Goal: Task Accomplishment & Management: Manage account settings

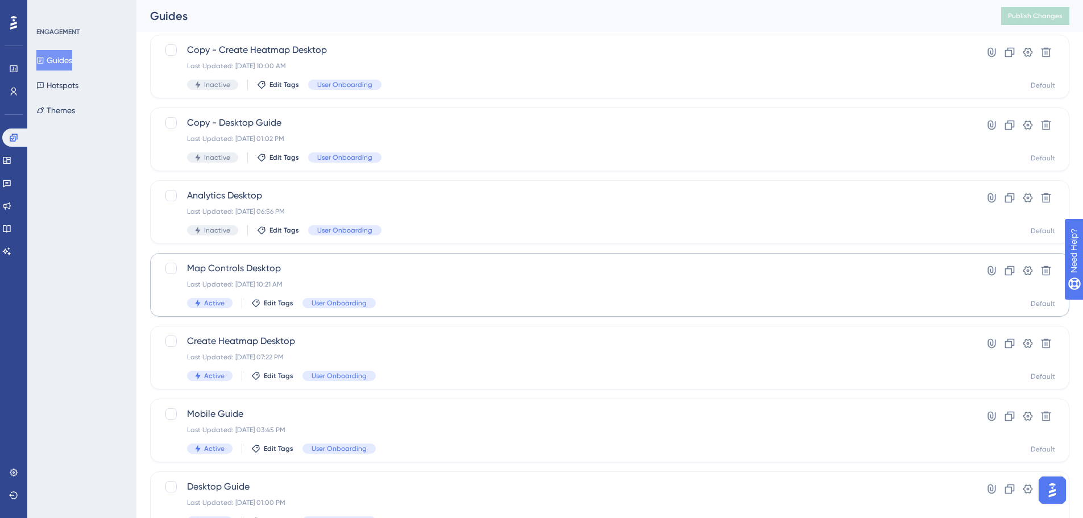
scroll to position [212, 0]
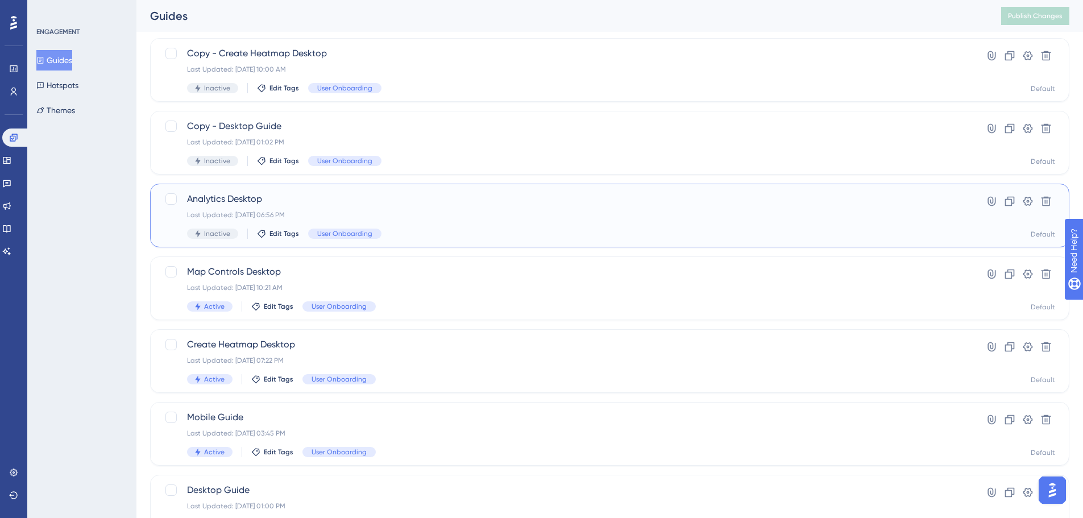
click at [413, 218] on div "Last Updated: [DATE] 06:56 PM" at bounding box center [564, 214] width 755 height 9
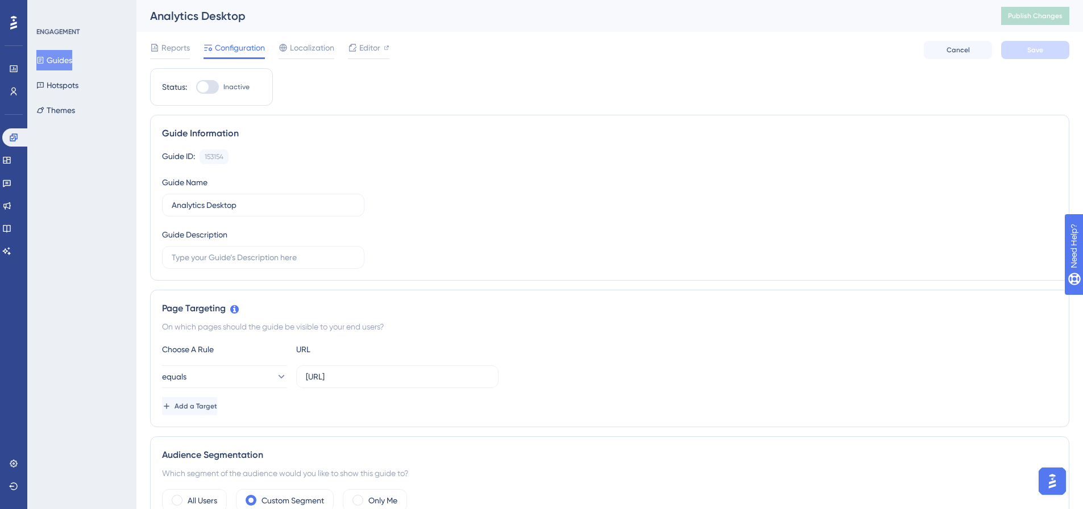
click at [213, 90] on div at bounding box center [207, 87] width 23 height 14
click at [196, 88] on input "Inactive" at bounding box center [196, 87] width 1 height 1
checkbox input "true"
click at [1022, 52] on button "Save" at bounding box center [1035, 50] width 68 height 18
click at [344, 24] on button at bounding box center [352, 21] width 18 height 18
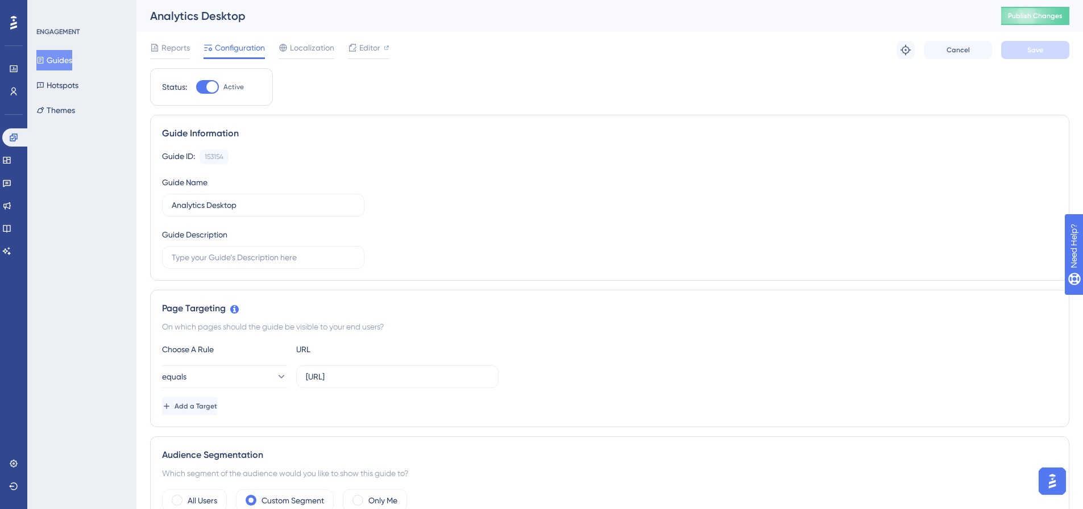
click at [1029, 26] on div "Analytics Desktop Publish Changes" at bounding box center [609, 16] width 947 height 32
click at [1033, 20] on span "Publish Changes" at bounding box center [1035, 15] width 55 height 9
click at [68, 59] on button "Guides" at bounding box center [54, 60] width 36 height 20
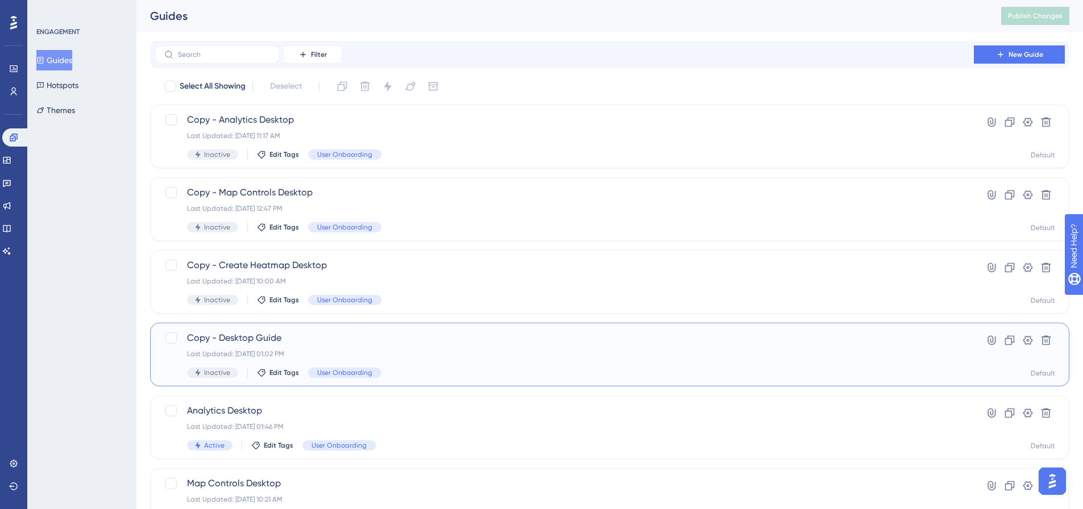
click at [434, 340] on span "Copy - Desktop Guide" at bounding box center [564, 339] width 755 height 14
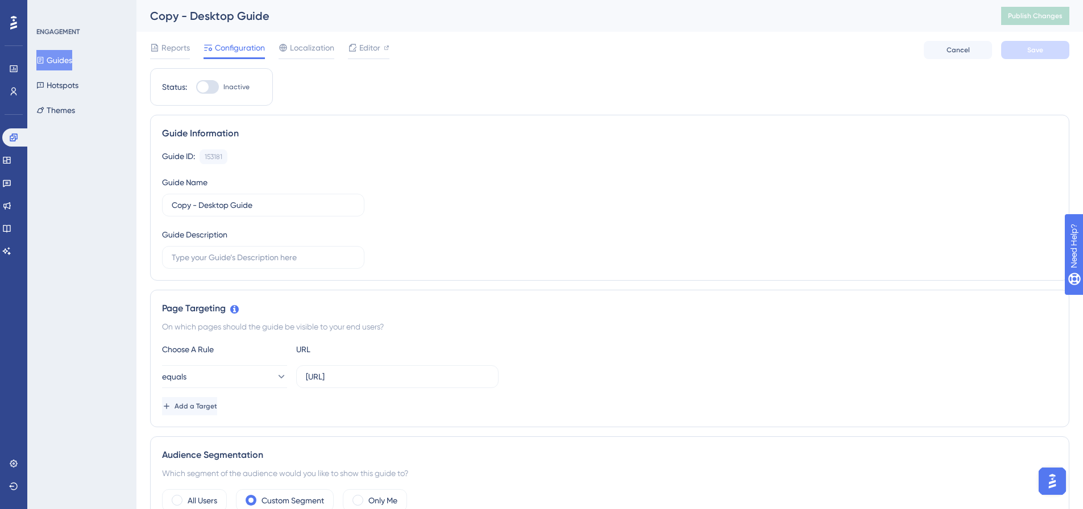
click at [208, 85] on div at bounding box center [202, 86] width 11 height 11
click at [196, 87] on input "Inactive" at bounding box center [196, 87] width 1 height 1
checkbox input "true"
click at [1010, 53] on button "Save" at bounding box center [1035, 50] width 68 height 18
click at [1042, 11] on span "Publish Changes" at bounding box center [1035, 15] width 55 height 9
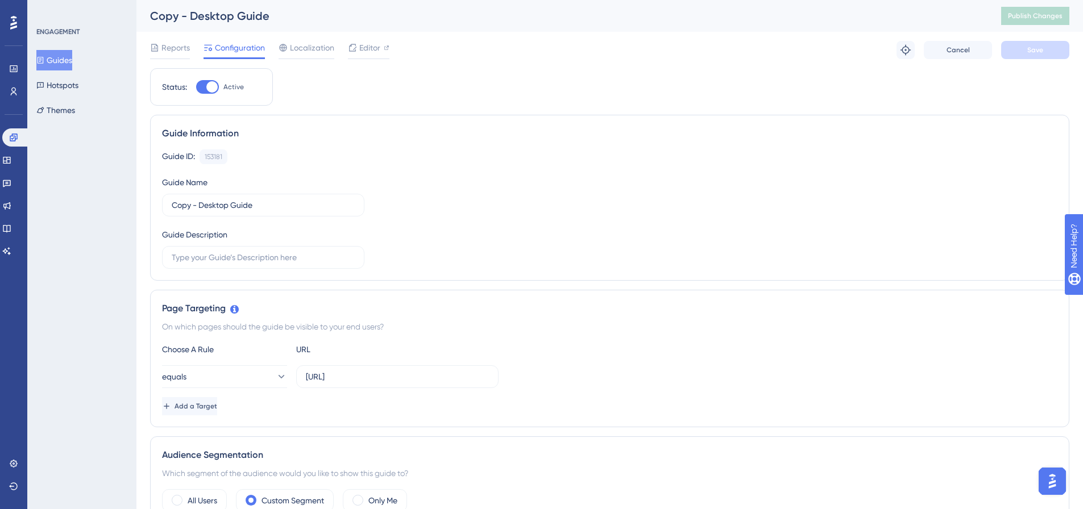
click at [63, 59] on button "Guides" at bounding box center [54, 60] width 36 height 20
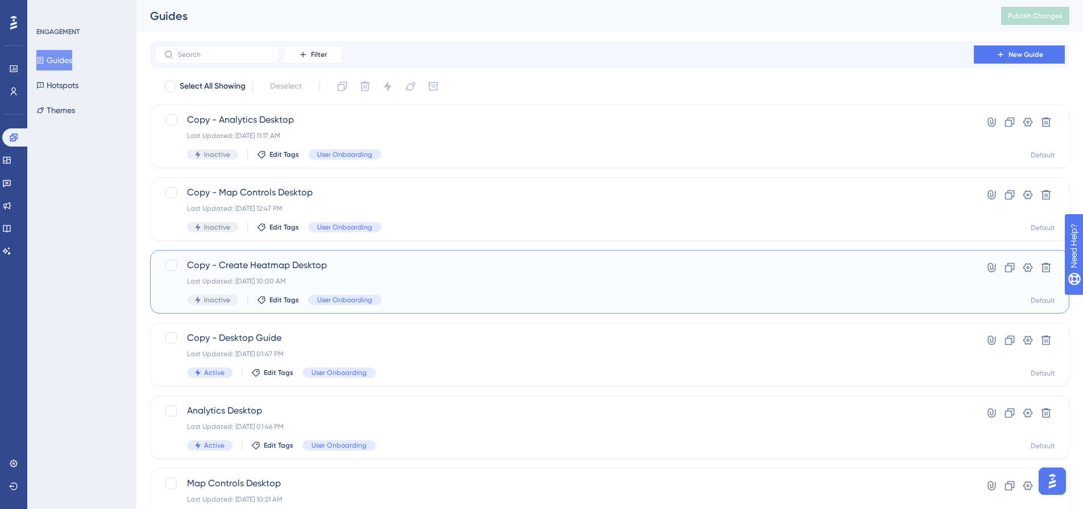
click at [466, 258] on div "Copy - Create Heatmap Desktop Last Updated: [DATE] 10:00 AM Inactive Edit Tags …" at bounding box center [609, 282] width 919 height 64
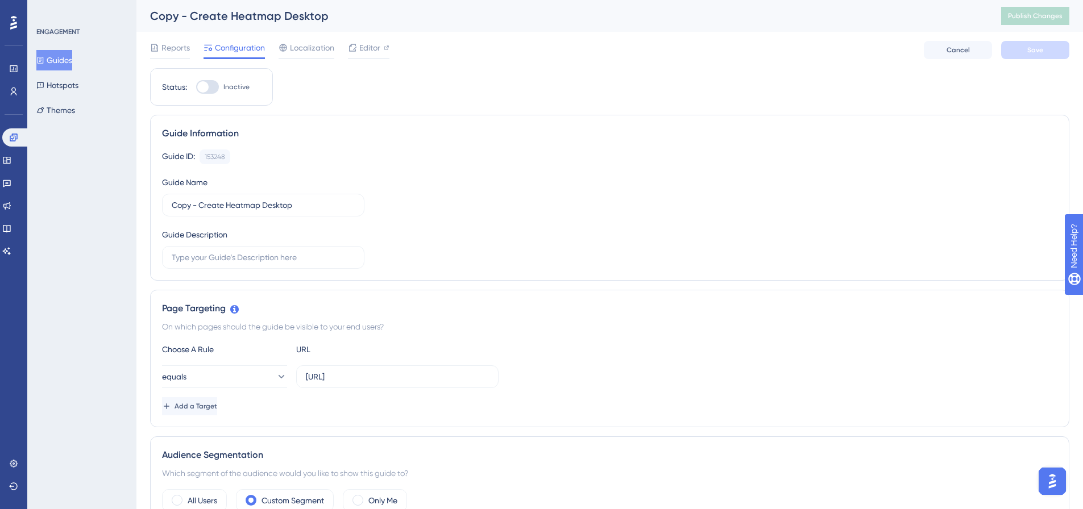
click at [219, 86] on div at bounding box center [207, 87] width 23 height 14
click at [196, 87] on input "Inactive" at bounding box center [196, 87] width 1 height 1
checkbox input "true"
click at [1022, 51] on button "Save" at bounding box center [1035, 50] width 68 height 18
click at [1045, 13] on span "Publish Changes" at bounding box center [1035, 15] width 55 height 9
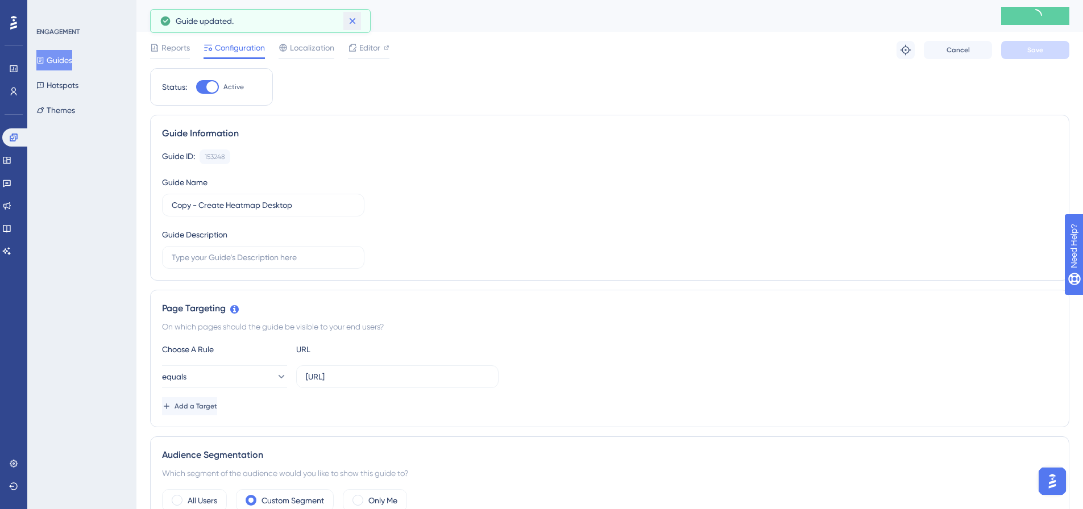
click at [354, 23] on icon at bounding box center [352, 21] width 6 height 6
click at [60, 61] on button "Guides" at bounding box center [54, 60] width 36 height 20
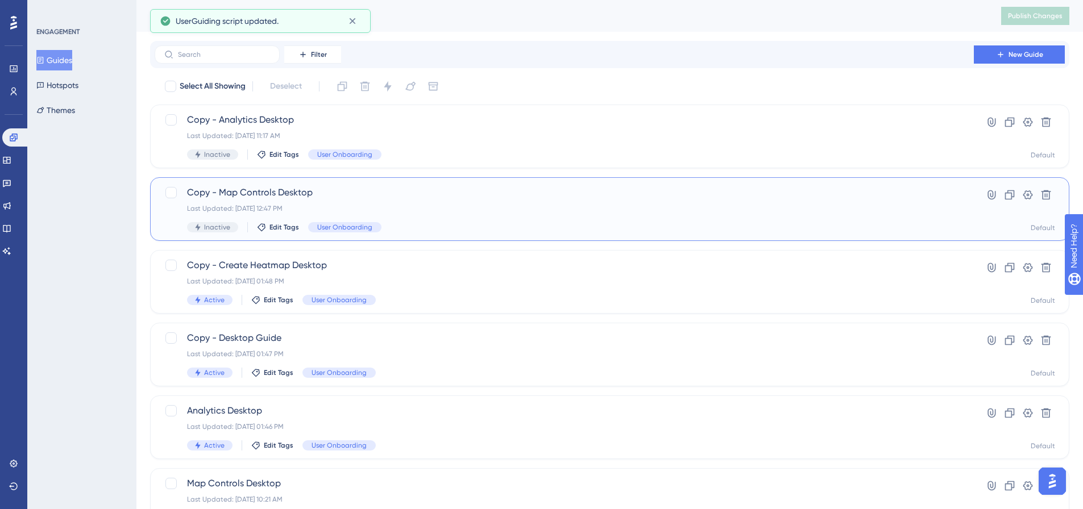
click at [482, 209] on div "Last Updated: [DATE] 12:47 PM" at bounding box center [564, 208] width 755 height 9
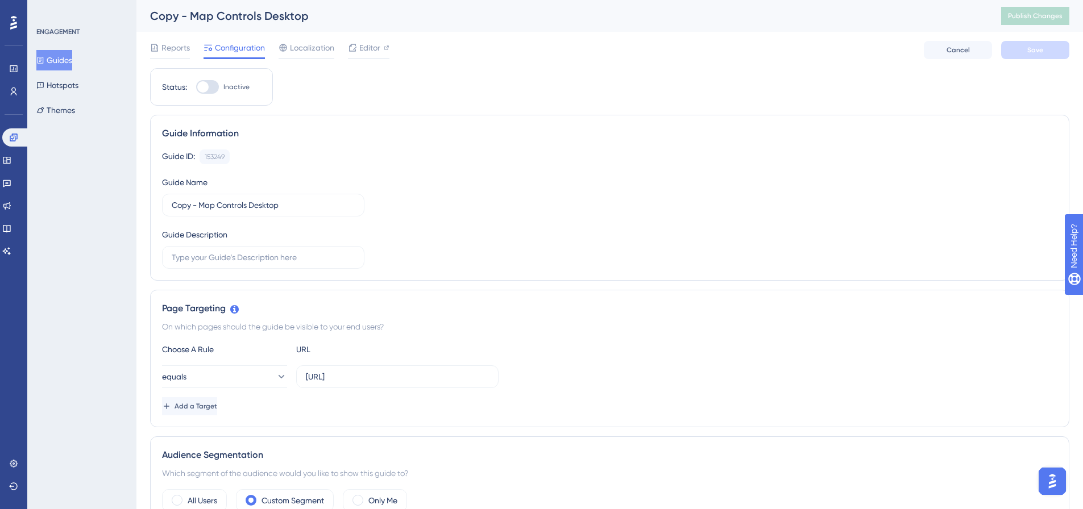
click at [215, 84] on div at bounding box center [207, 87] width 23 height 14
click at [196, 87] on input "Inactive" at bounding box center [196, 87] width 1 height 1
checkbox input "true"
click at [1054, 50] on button "Save" at bounding box center [1035, 50] width 68 height 18
click at [1046, 19] on span "Publish Changes" at bounding box center [1035, 15] width 55 height 9
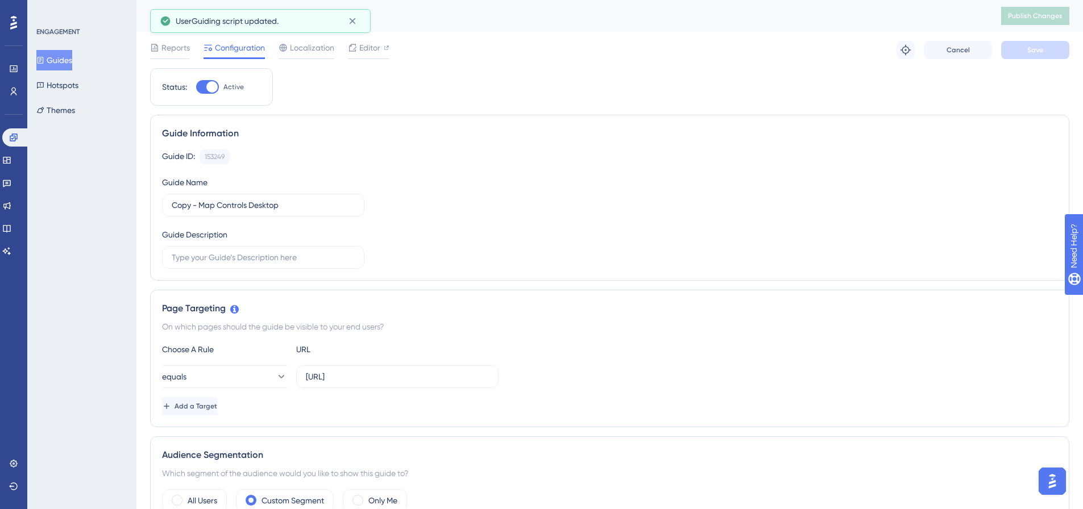
click at [66, 61] on button "Guides" at bounding box center [54, 60] width 36 height 20
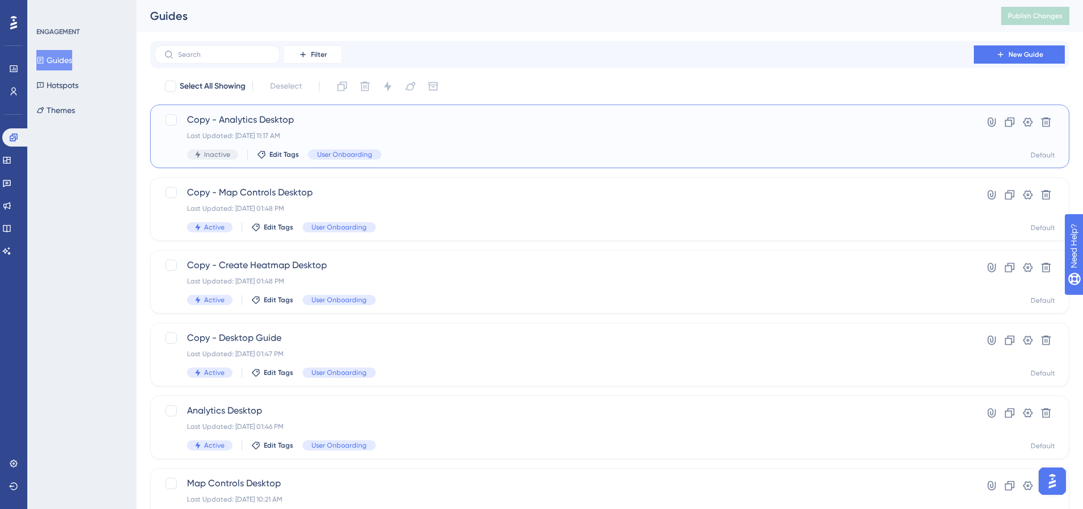
click at [483, 126] on span "Copy - Analytics Desktop" at bounding box center [564, 120] width 755 height 14
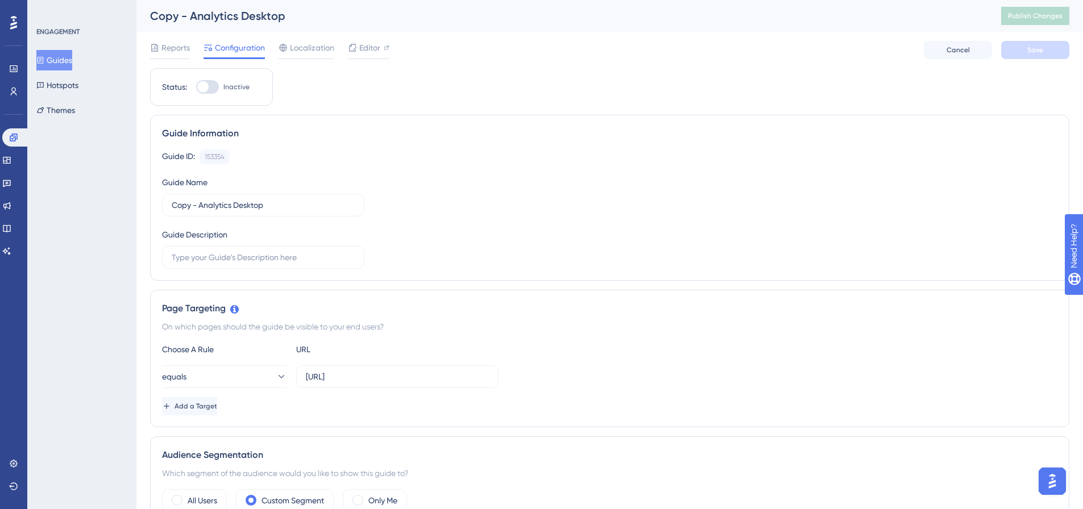
drag, startPoint x: 215, startPoint y: 87, endPoint x: 396, endPoint y: 98, distance: 181.2
click at [216, 87] on div at bounding box center [207, 87] width 23 height 14
click at [196, 87] on input "Inactive" at bounding box center [196, 87] width 1 height 1
checkbox input "true"
click at [1013, 57] on button "Save" at bounding box center [1035, 50] width 68 height 18
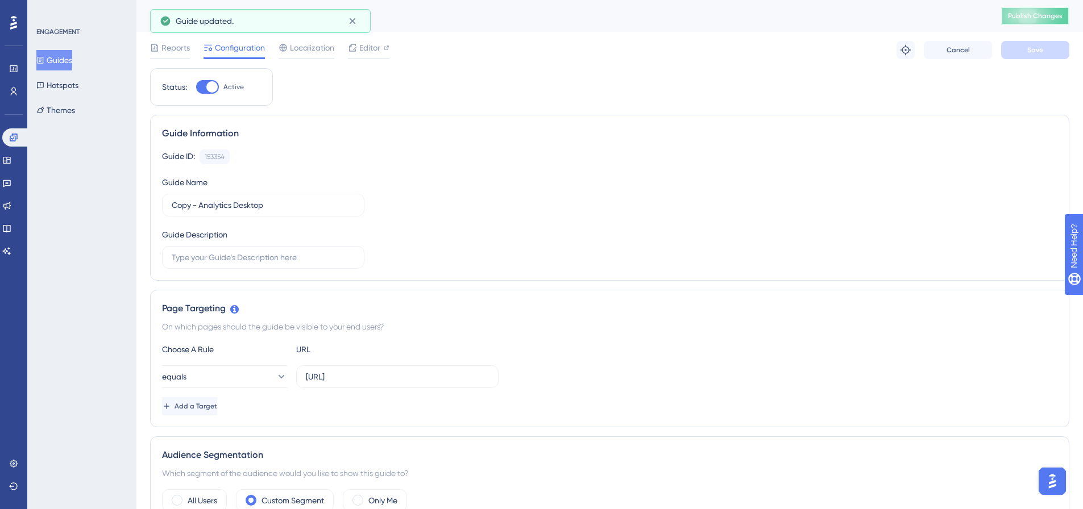
click at [1045, 19] on span "Publish Changes" at bounding box center [1035, 15] width 55 height 9
click at [56, 64] on button "Guides" at bounding box center [54, 60] width 36 height 20
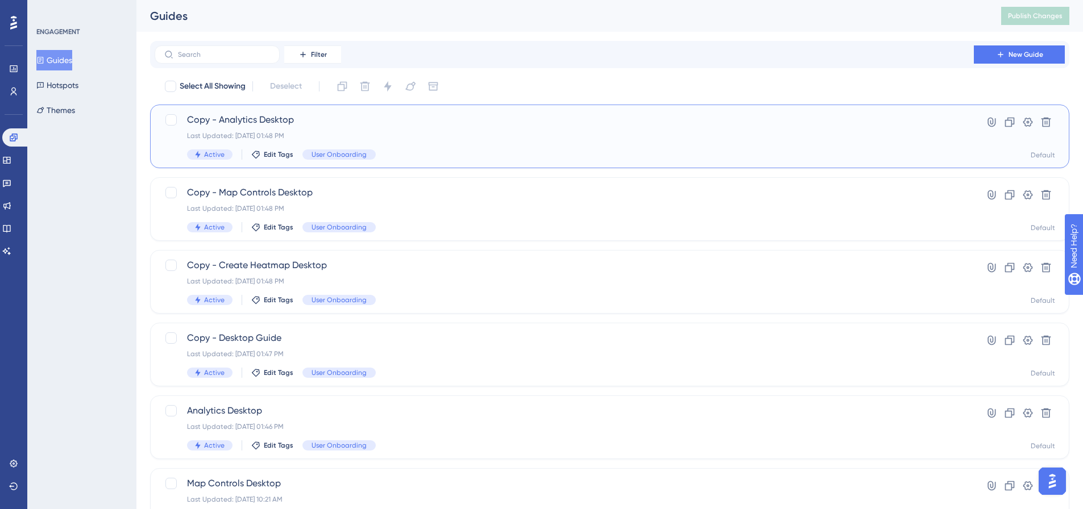
click at [383, 126] on span "Copy - Analytics Desktop" at bounding box center [564, 120] width 755 height 14
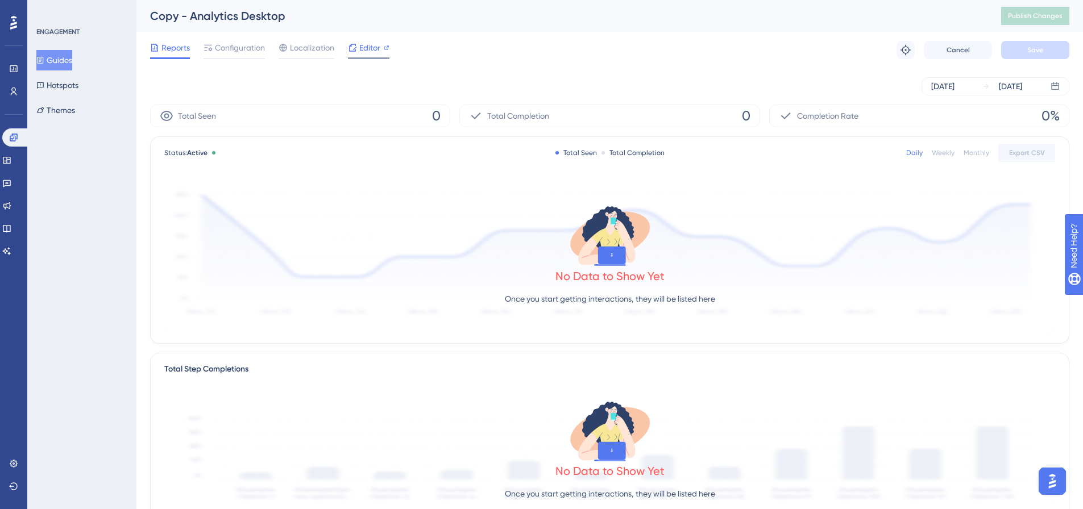
click at [365, 53] on span "Editor" at bounding box center [369, 48] width 21 height 14
click at [363, 48] on span "Editor" at bounding box center [369, 48] width 21 height 14
click at [71, 56] on button "Guides" at bounding box center [54, 60] width 36 height 20
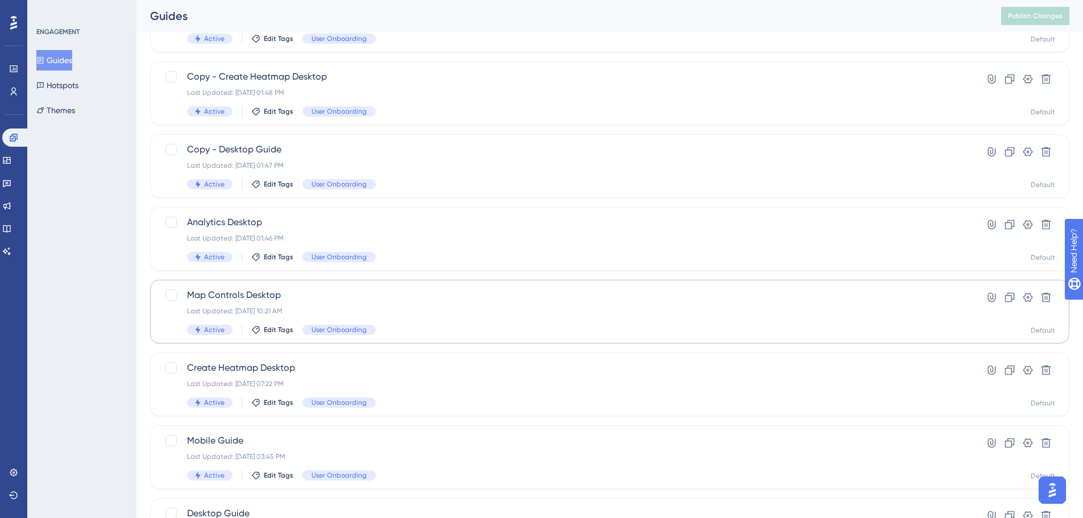
scroll to position [227, 0]
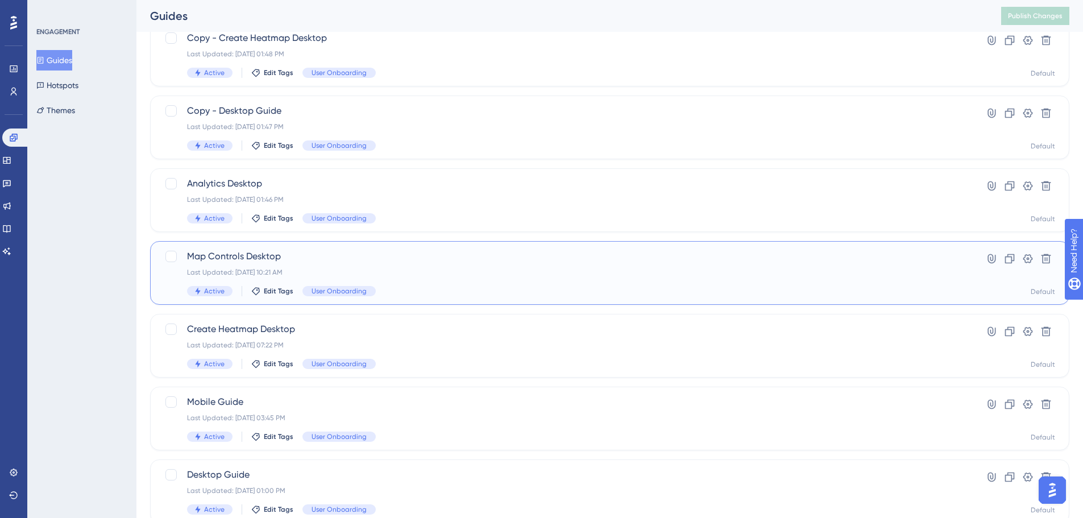
click at [390, 275] on div "Last Updated: [DATE] 10:21 AM" at bounding box center [564, 272] width 755 height 9
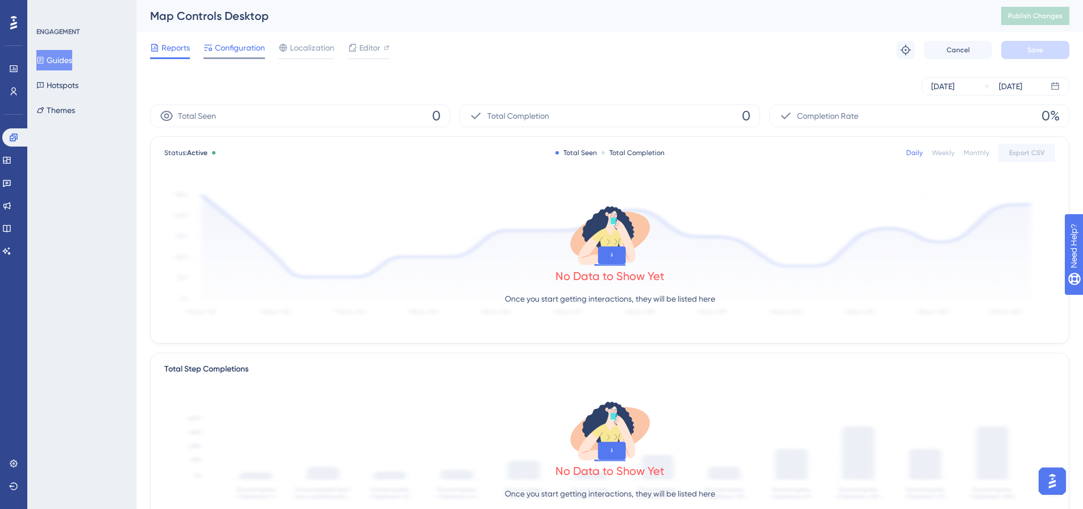
click at [246, 55] on div "Configuration" at bounding box center [234, 50] width 61 height 18
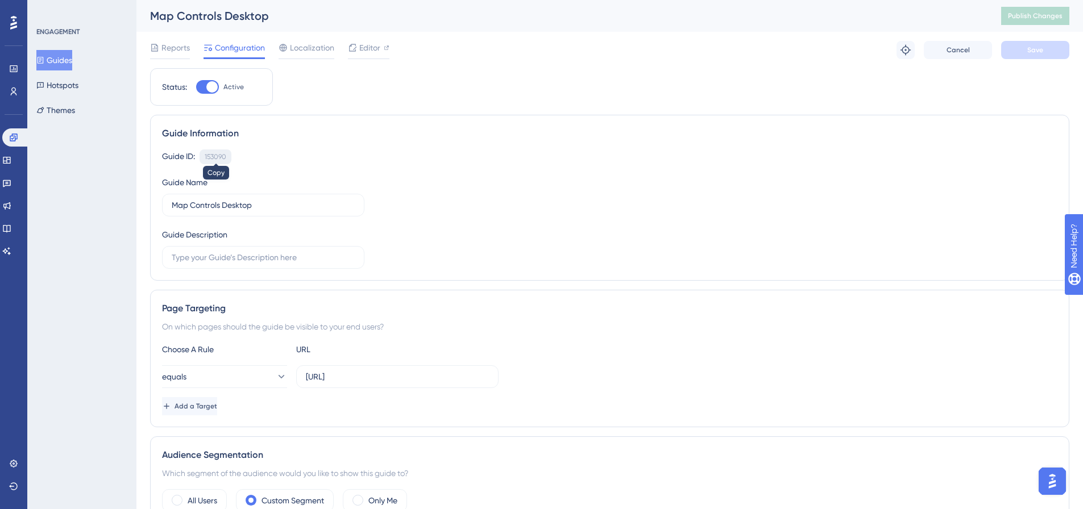
click at [218, 154] on div "153090" at bounding box center [216, 156] width 22 height 9
click at [72, 54] on button "Guides" at bounding box center [54, 60] width 36 height 20
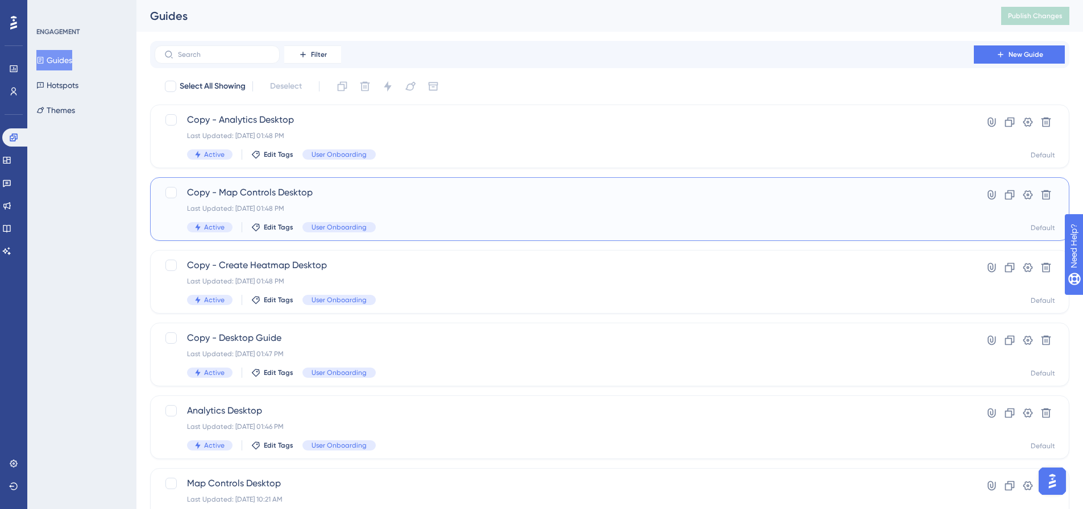
click at [341, 205] on div "Last Updated: [DATE] 01:48 PM" at bounding box center [564, 208] width 755 height 9
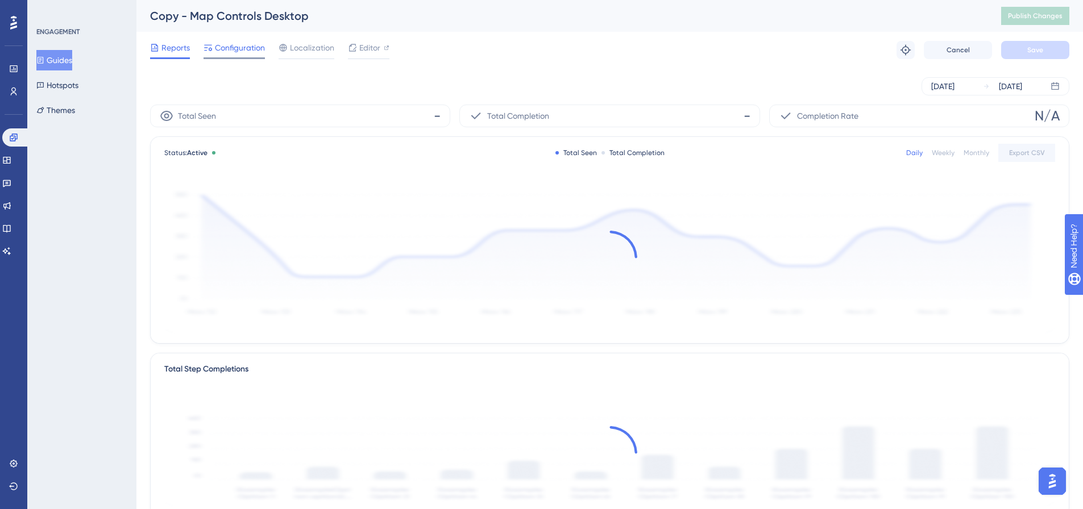
click at [246, 50] on span "Configuration" at bounding box center [240, 48] width 50 height 14
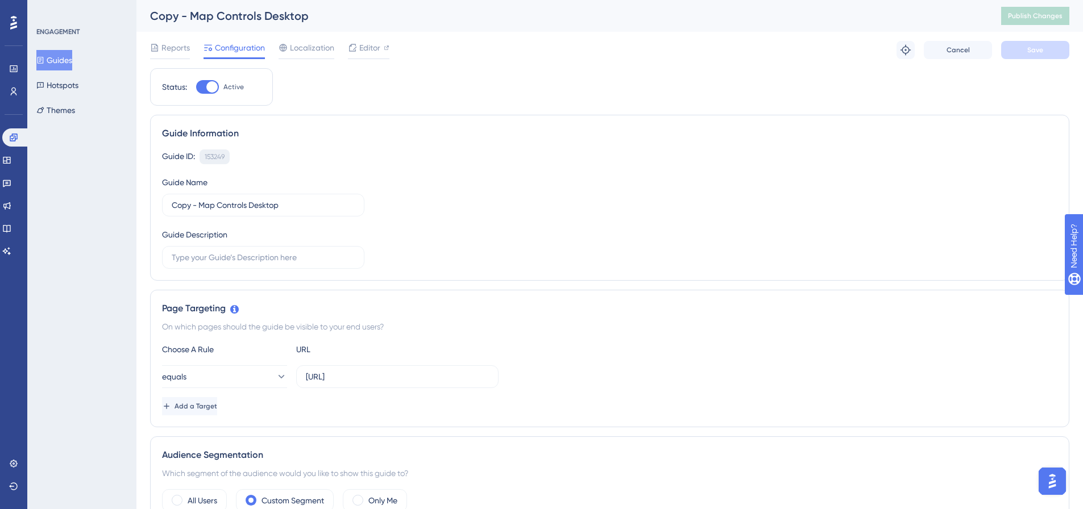
click at [217, 158] on div "153249" at bounding box center [215, 156] width 20 height 9
click at [218, 154] on div "153249" at bounding box center [215, 156] width 20 height 9
click at [44, 58] on icon at bounding box center [40, 60] width 8 height 8
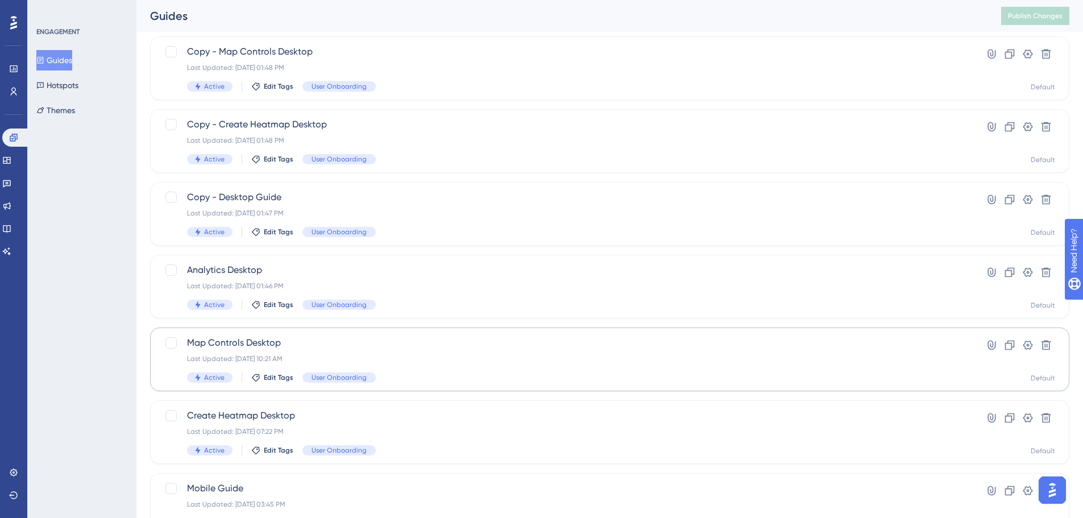
scroll to position [227, 0]
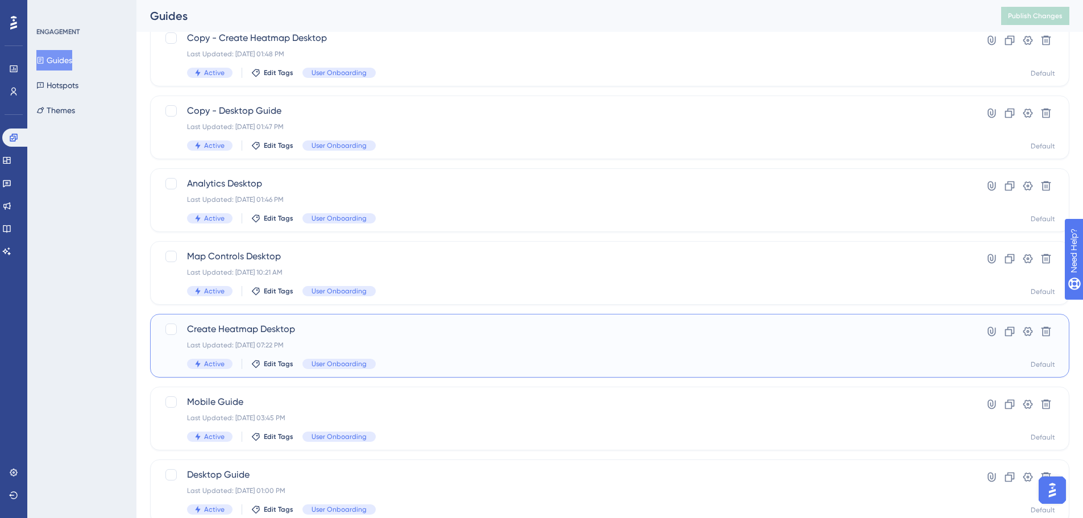
click at [342, 320] on div "Create Heatmap Desktop Last Updated: [DATE] 07:22 PM Active Edit Tags User Onbo…" at bounding box center [609, 346] width 919 height 64
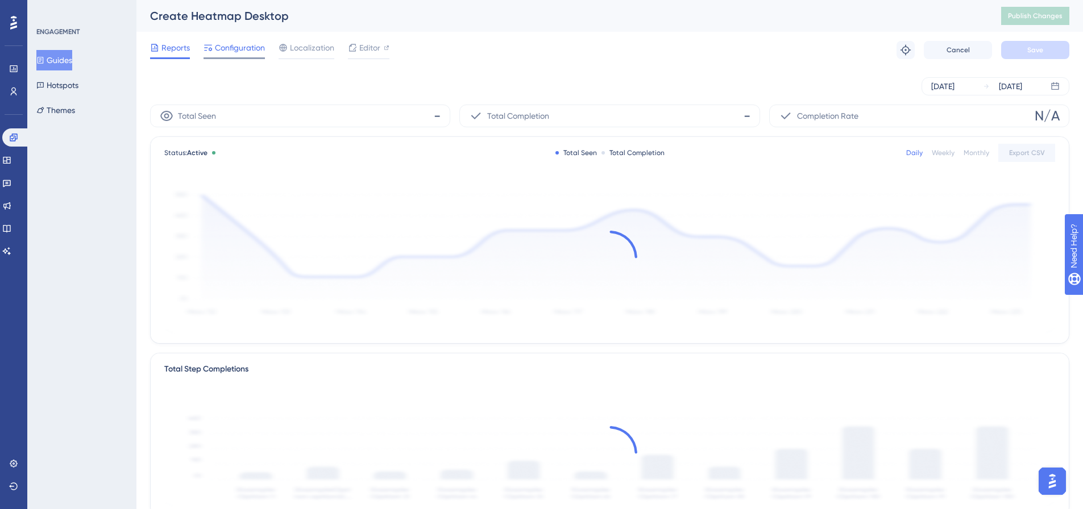
click at [254, 46] on span "Configuration" at bounding box center [240, 48] width 50 height 14
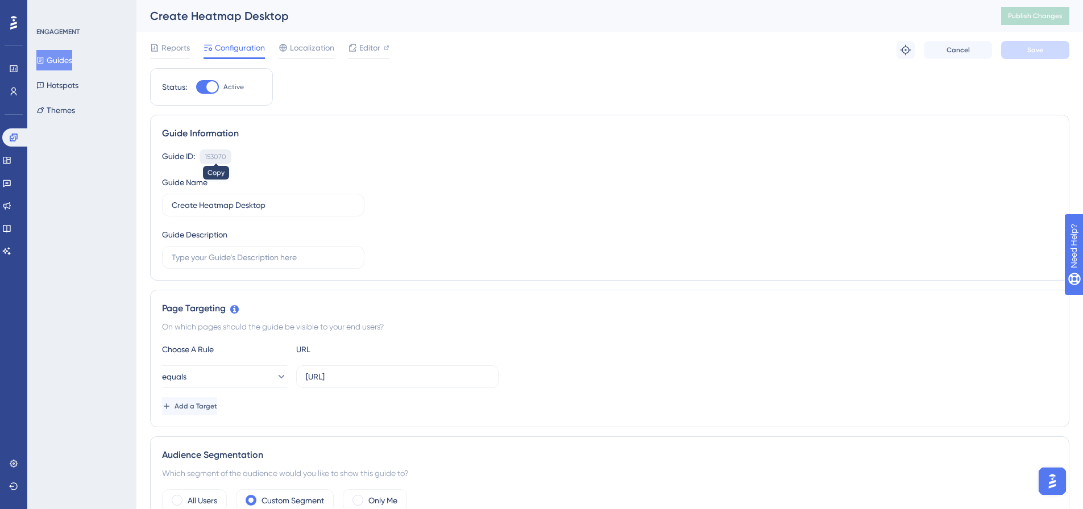
click at [211, 159] on div "153070" at bounding box center [216, 156] width 22 height 9
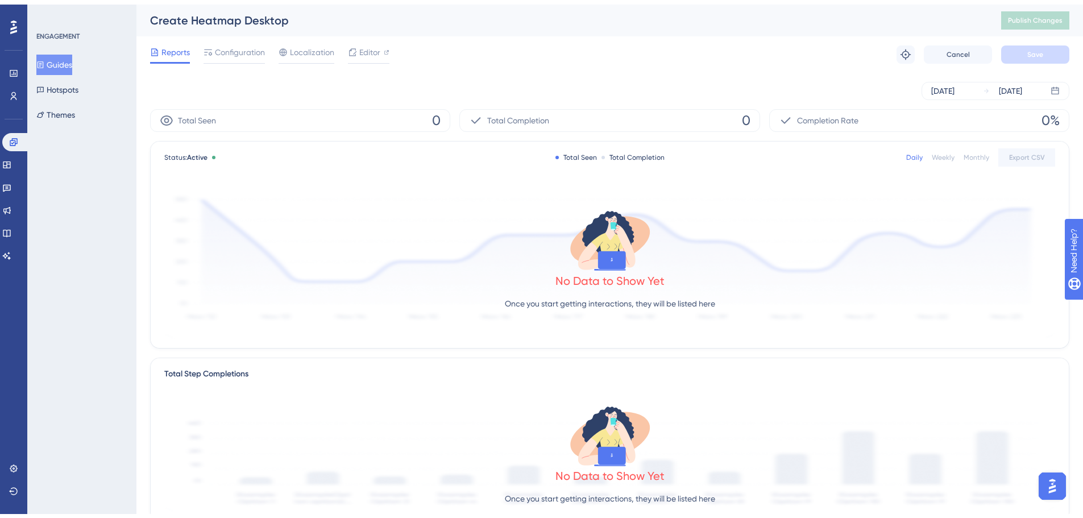
scroll to position [191, 0]
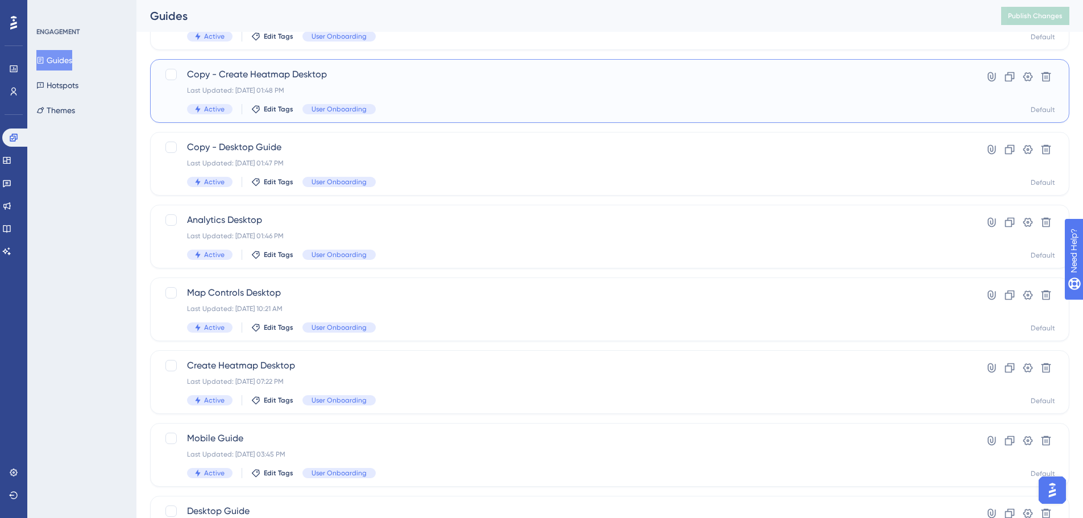
click at [349, 73] on span "Copy - Create Heatmap Desktop" at bounding box center [564, 75] width 755 height 14
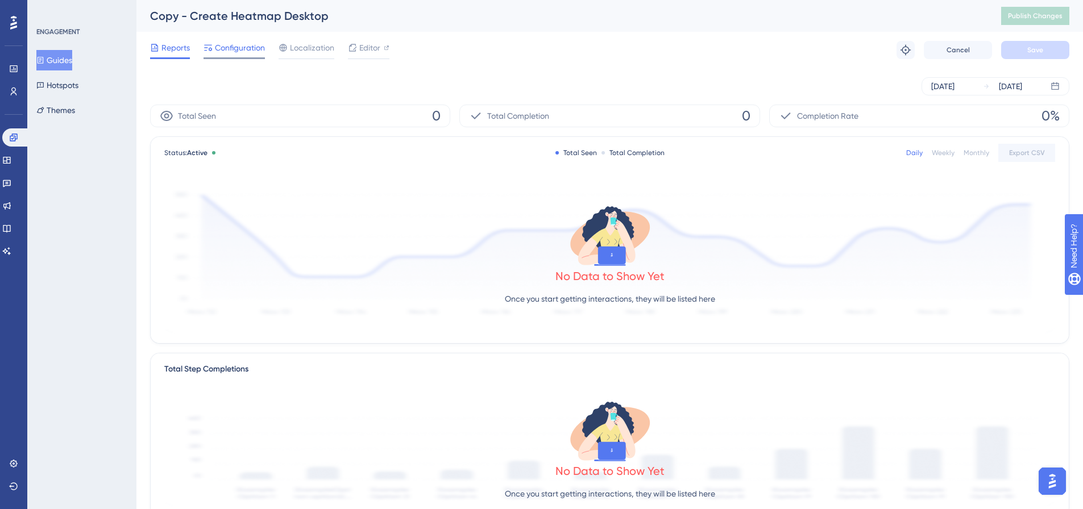
click at [251, 52] on span "Configuration" at bounding box center [240, 48] width 50 height 14
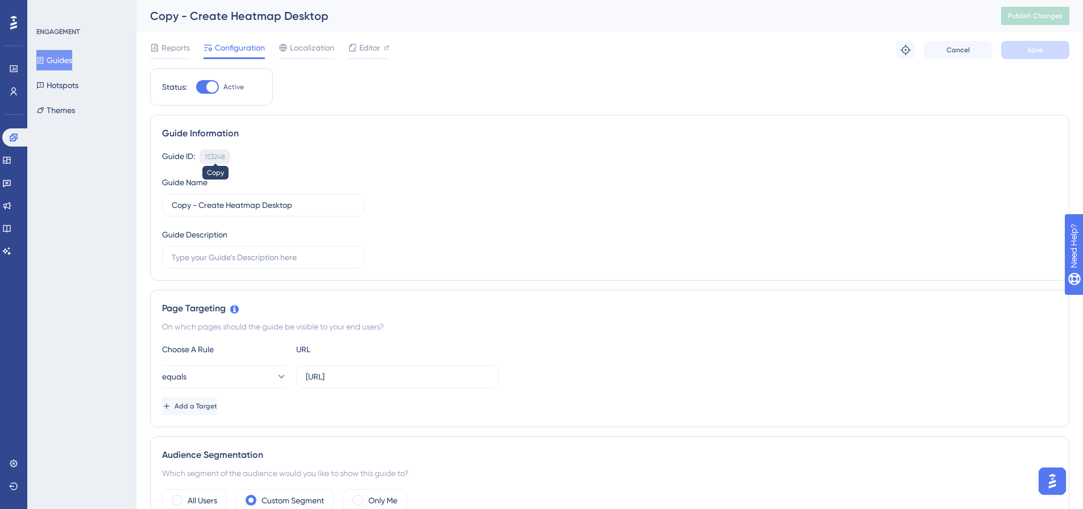
click at [221, 155] on div "153248" at bounding box center [215, 156] width 20 height 9
click at [68, 53] on button "Guides" at bounding box center [54, 60] width 36 height 20
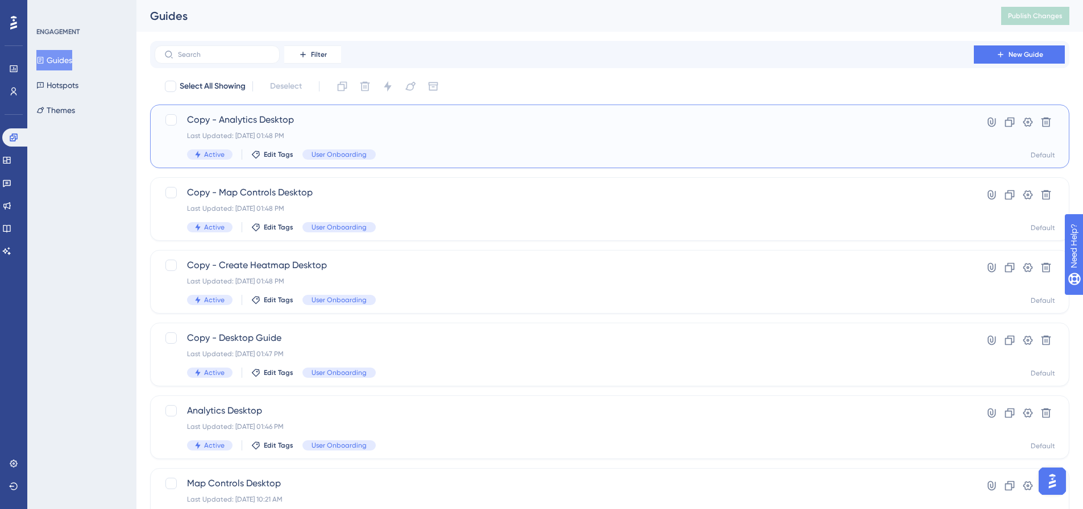
click at [338, 115] on span "Copy - Analytics Desktop" at bounding box center [564, 120] width 755 height 14
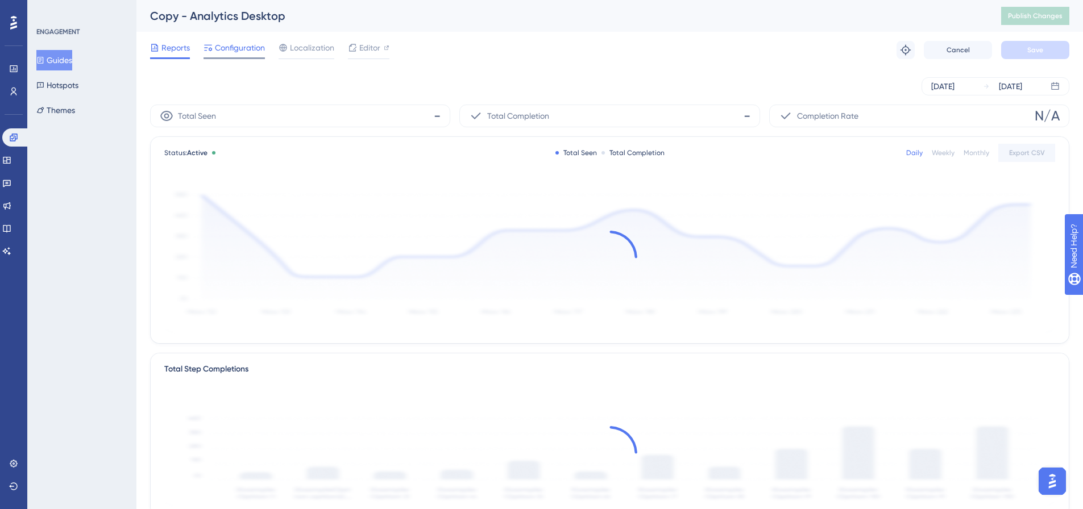
click at [239, 52] on span "Configuration" at bounding box center [240, 48] width 50 height 14
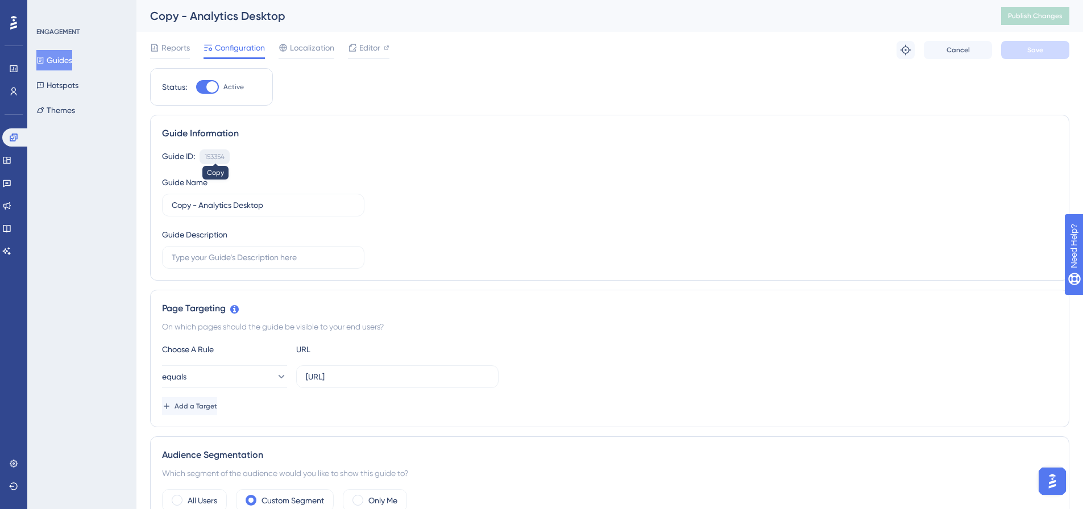
click at [218, 154] on div "153354" at bounding box center [215, 156] width 20 height 9
click at [72, 56] on button "Guides" at bounding box center [54, 60] width 36 height 20
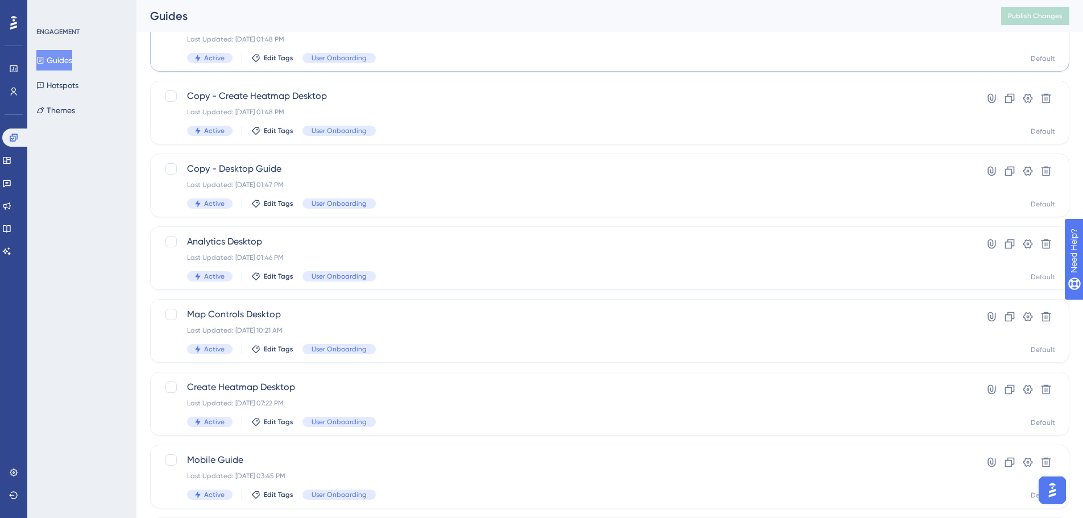
scroll to position [171, 0]
click at [332, 235] on span "Analytics Desktop" at bounding box center [564, 241] width 755 height 14
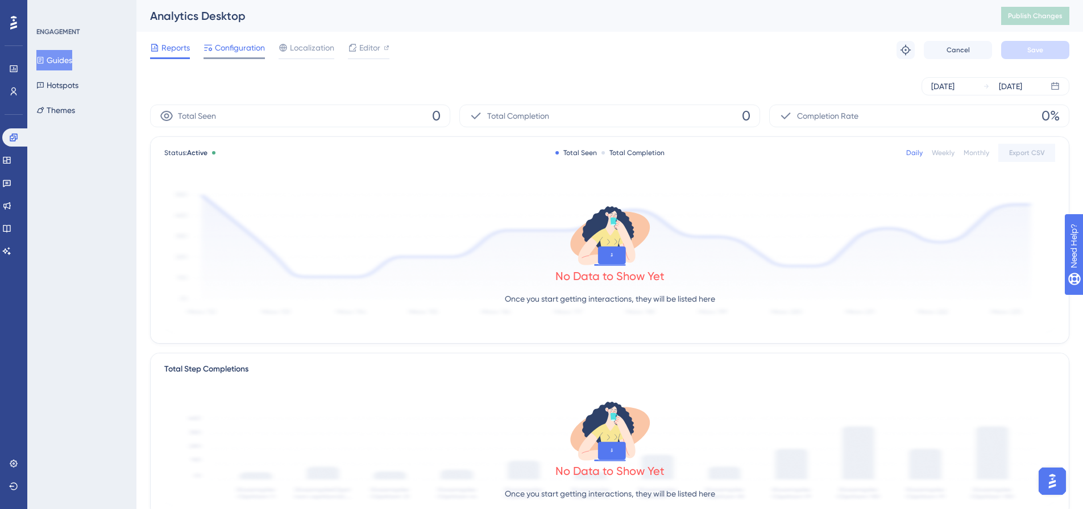
click at [246, 48] on span "Configuration" at bounding box center [240, 48] width 50 height 14
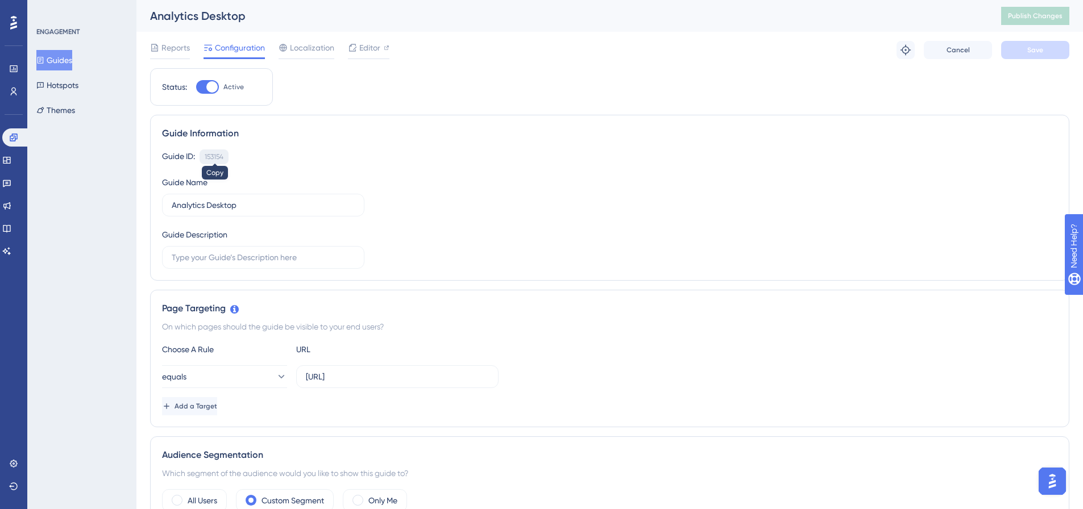
click at [212, 156] on div "153154" at bounding box center [214, 156] width 19 height 9
